Goal: Transaction & Acquisition: Purchase product/service

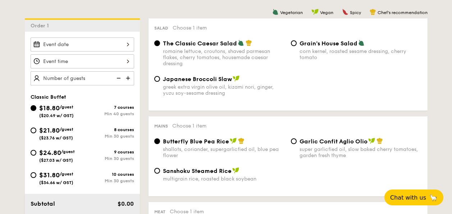
scroll to position [196, 0]
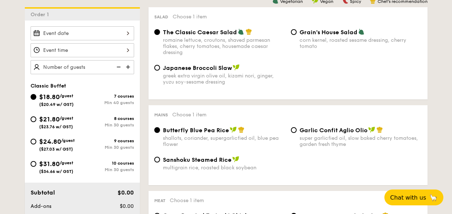
click at [126, 29] on input "Smoked Mesquite Whole Chicken brined in our in-house blend of herbs and spices,…" at bounding box center [83, 33] width 104 height 14
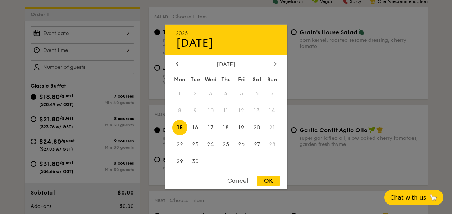
click at [273, 62] on div at bounding box center [275, 64] width 6 height 7
click at [213, 128] on span "15" at bounding box center [210, 127] width 15 height 15
click at [271, 178] on div "OK" at bounding box center [268, 180] width 23 height 10
type input "[DATE]"
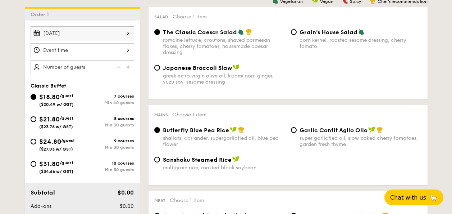
click at [122, 51] on input "Smoked Mesquite Whole Chicken brined in our in-house blend of herbs and spices,…" at bounding box center [83, 50] width 104 height 14
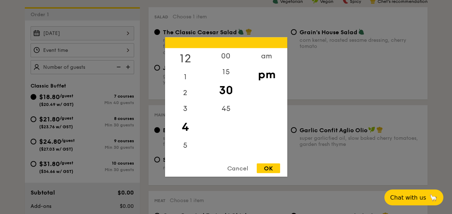
click at [186, 60] on div "12" at bounding box center [185, 58] width 41 height 21
click at [228, 56] on div "00" at bounding box center [226, 58] width 41 height 21
click at [265, 164] on div "OK" at bounding box center [268, 168] width 23 height 10
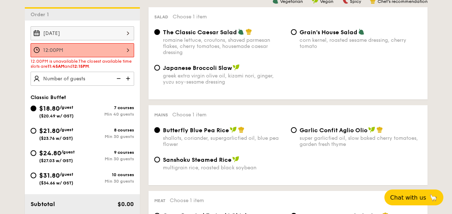
click at [115, 50] on input "12:00PM" at bounding box center [83, 50] width 104 height 14
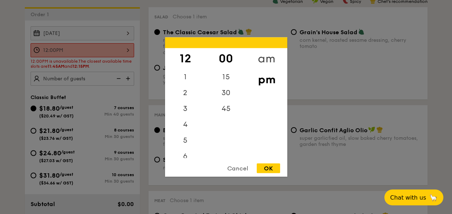
click at [268, 55] on div "am" at bounding box center [266, 58] width 41 height 21
click at [232, 111] on div "45" at bounding box center [226, 111] width 41 height 21
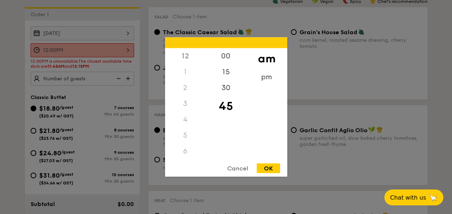
click at [183, 53] on div "12" at bounding box center [185, 56] width 41 height 16
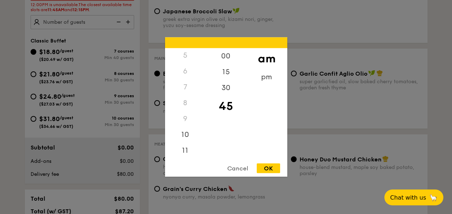
scroll to position [253, 0]
click at [181, 150] on div "11" at bounding box center [185, 152] width 41 height 21
click at [267, 73] on div "pm" at bounding box center [266, 79] width 41 height 21
click at [178, 87] on div "7" at bounding box center [185, 89] width 41 height 21
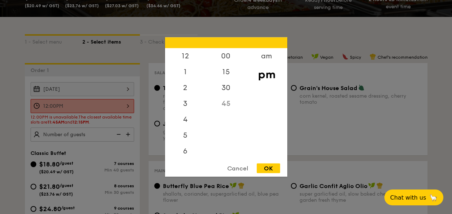
scroll to position [138, 0]
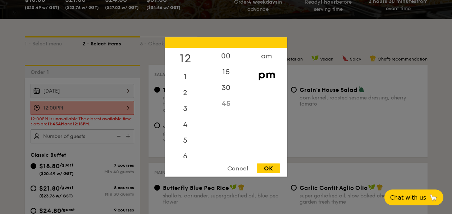
click at [188, 51] on div "12" at bounding box center [185, 58] width 41 height 21
click at [228, 72] on div "15" at bounding box center [226, 74] width 41 height 21
click at [275, 168] on div "OK" at bounding box center [268, 168] width 23 height 10
type input "12:15PM"
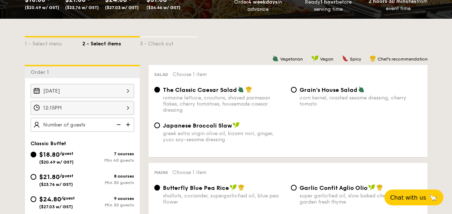
click at [129, 126] on img at bounding box center [128, 125] width 11 height 14
click at [118, 126] on img at bounding box center [118, 125] width 11 height 14
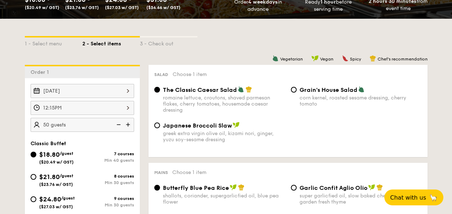
click at [118, 126] on img at bounding box center [118, 125] width 11 height 14
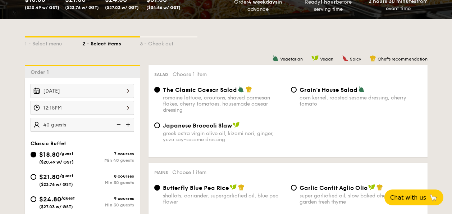
click at [118, 126] on img at bounding box center [118, 125] width 11 height 14
click at [118, 124] on img at bounding box center [118, 125] width 11 height 14
drag, startPoint x: 118, startPoint y: 125, endPoint x: 80, endPoint y: 125, distance: 38.5
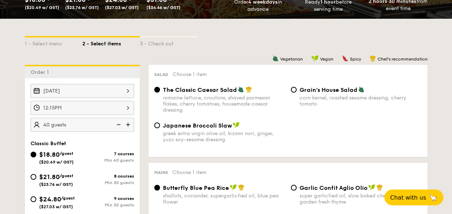
click at [80, 125] on input "40 guests" at bounding box center [83, 125] width 104 height 14
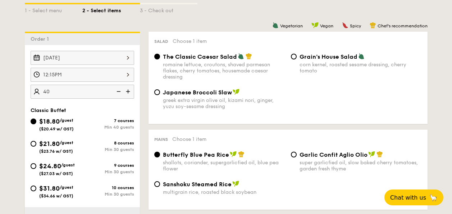
scroll to position [173, 0]
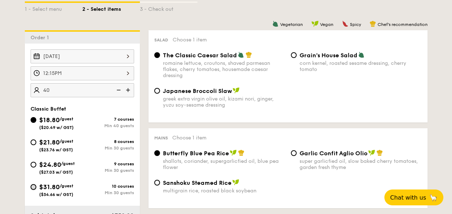
type input "40 guests"
click at [32, 186] on input "$31.80 /guest ($34.66 w/ GST) 10 courses Min 30 guests" at bounding box center [34, 187] width 6 height 6
radio input "true"
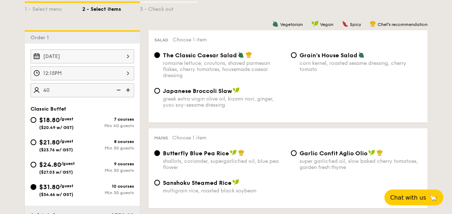
radio input "true"
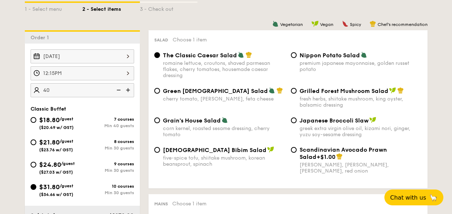
click at [123, 90] on img at bounding box center [118, 90] width 11 height 14
type input "30 guests"
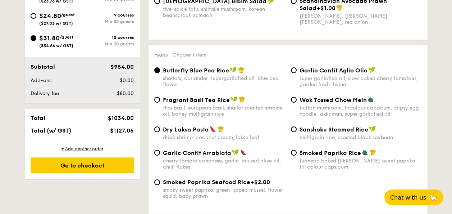
scroll to position [315, 0]
